Goal: Task Accomplishment & Management: Manage account settings

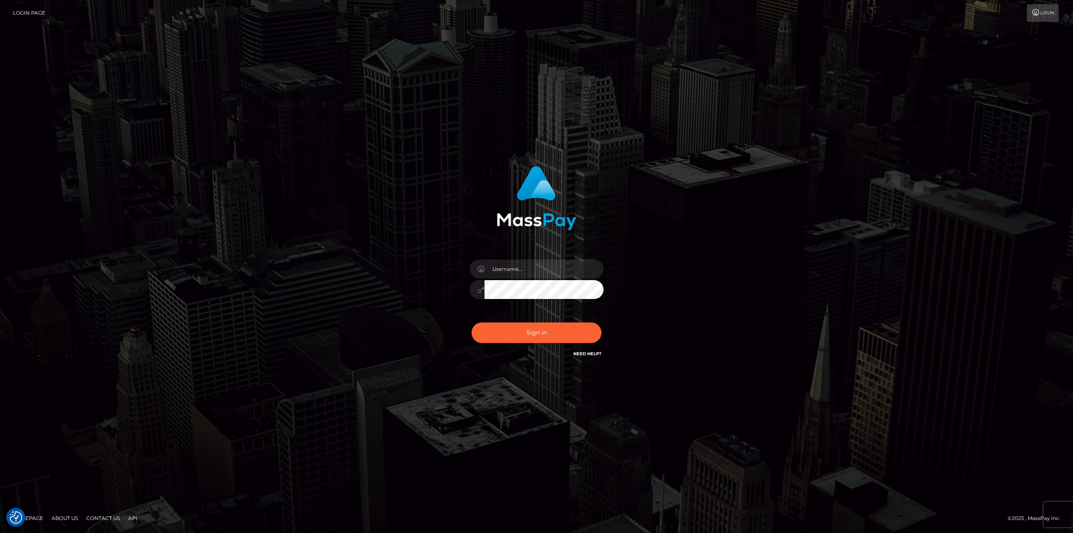
click at [563, 271] on input "text" at bounding box center [544, 269] width 119 height 19
type input "Ahmed"
click at [472, 322] on button "Sign in" at bounding box center [537, 332] width 130 height 21
click at [571, 270] on input "text" at bounding box center [544, 269] width 119 height 19
type input "Ahmed"
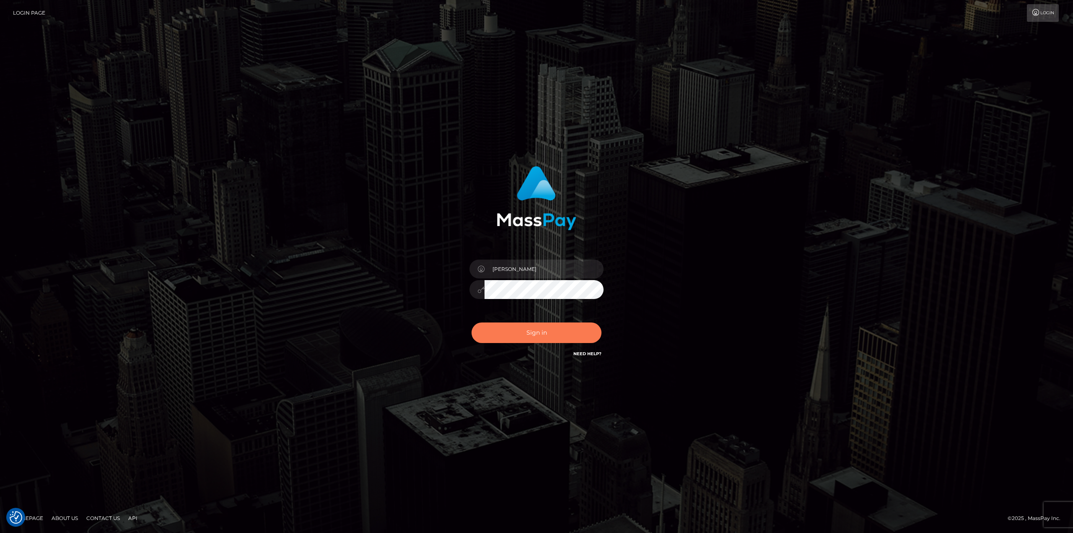
click at [563, 335] on button "Sign in" at bounding box center [537, 332] width 130 height 21
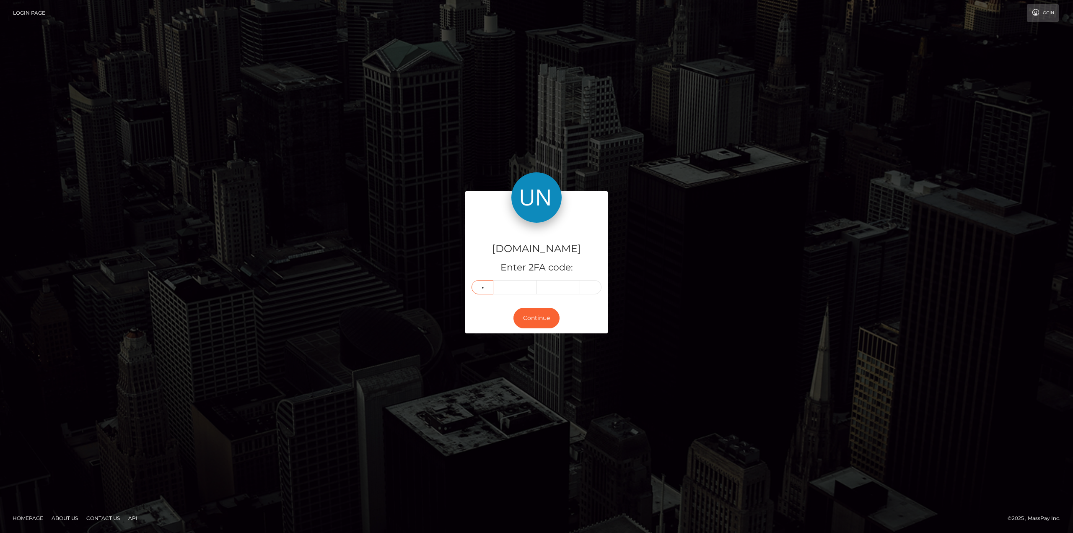
type input "8"
type input "6"
type input "4"
type input "3"
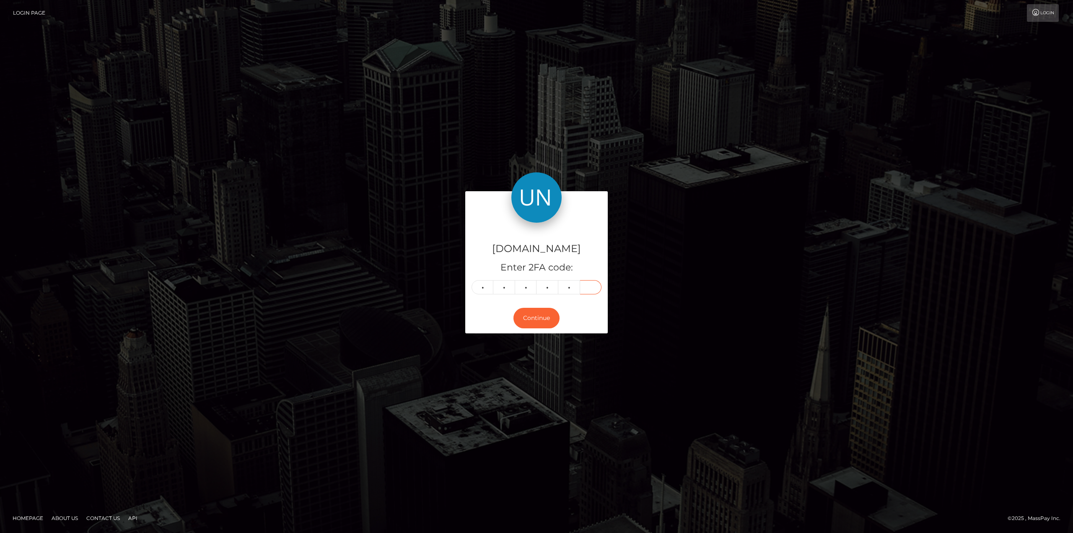
type input "2"
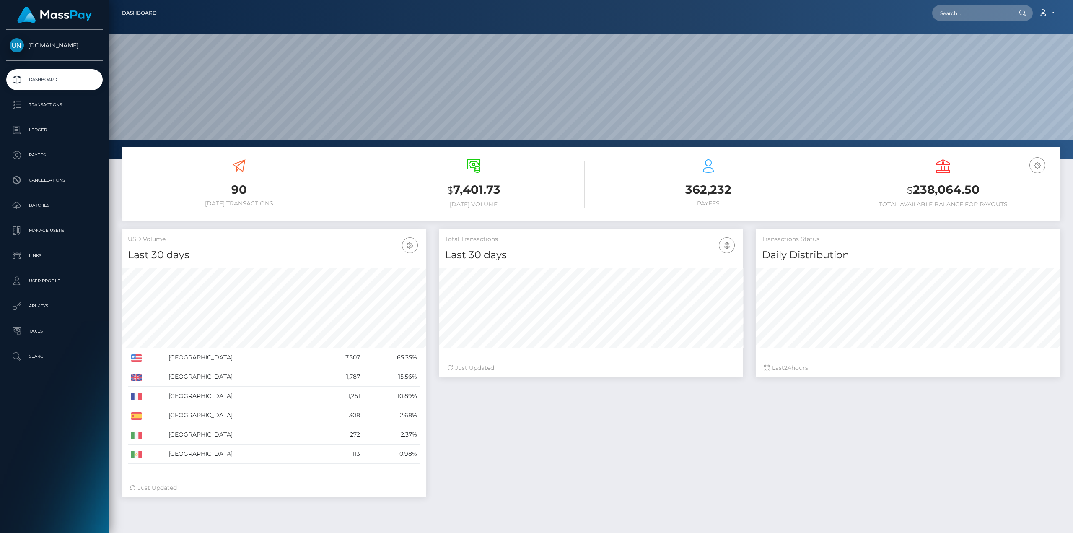
scroll to position [149, 304]
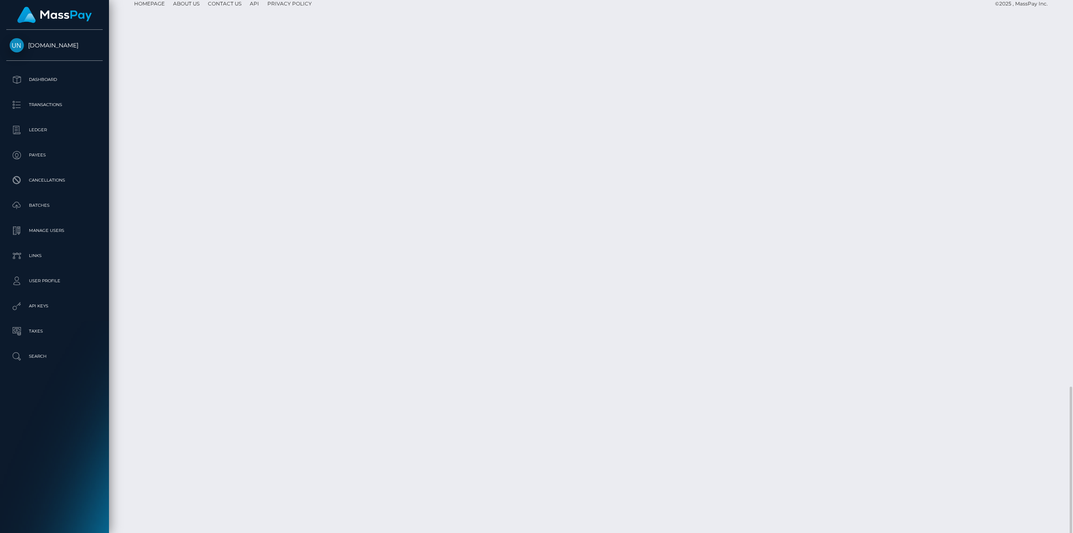
scroll to position [1003, 0]
